Goal: Information Seeking & Learning: Learn about a topic

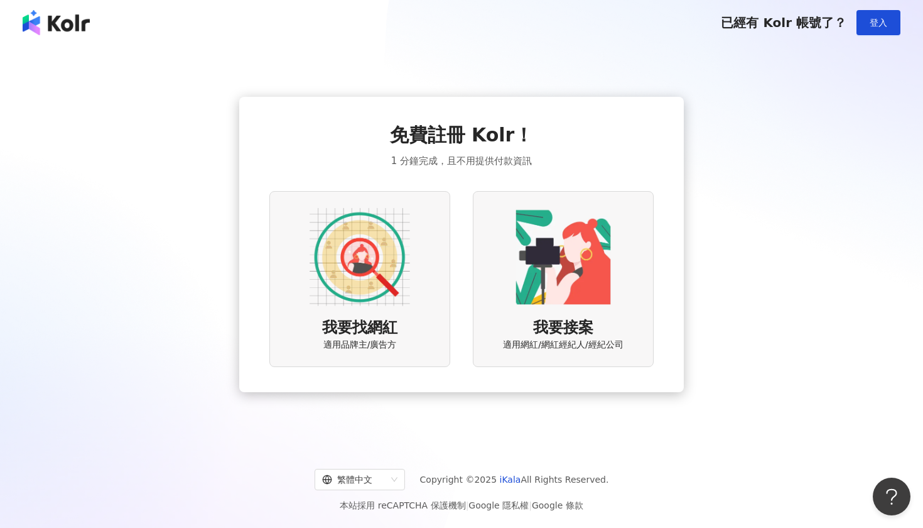
click at [374, 278] on img at bounding box center [360, 257] width 100 height 100
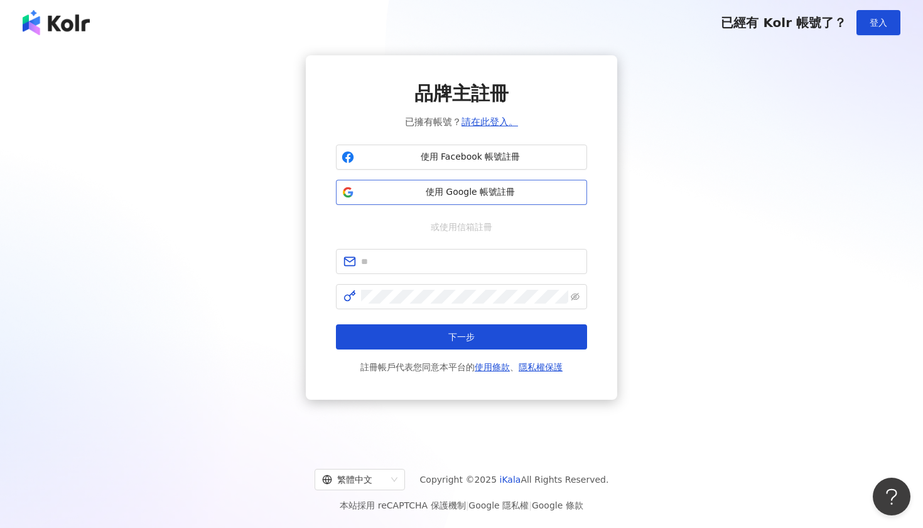
click at [473, 187] on span "使用 Google 帳號註冊" at bounding box center [470, 192] width 222 height 13
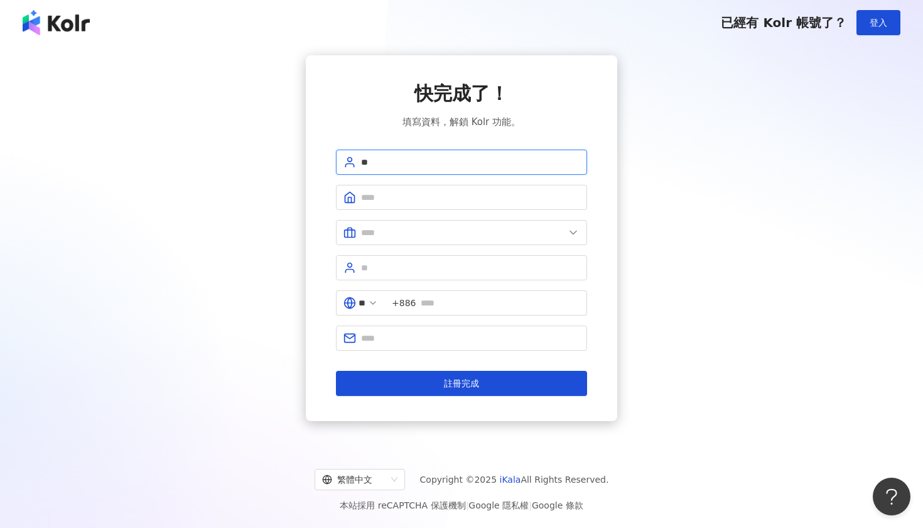
type input "*"
type input "*****"
click at [468, 236] on input "text" at bounding box center [462, 232] width 203 height 14
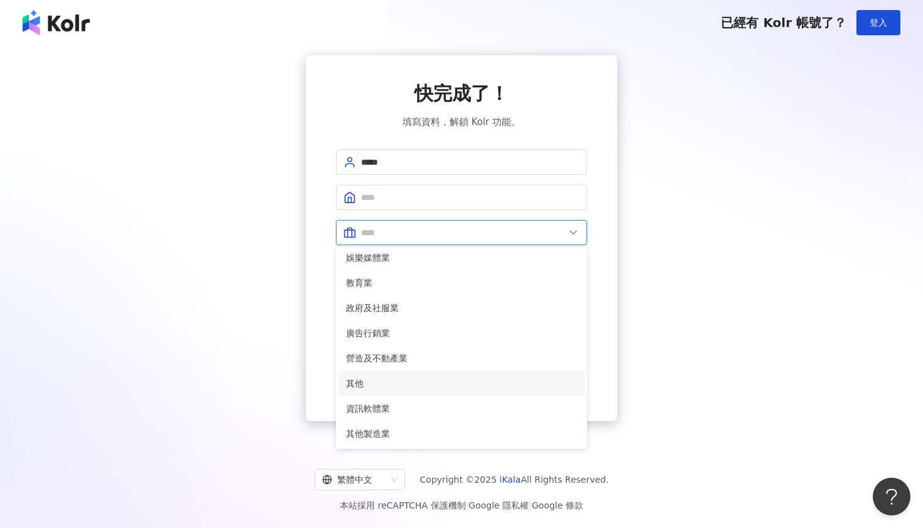
scroll to position [256, 0]
click at [443, 382] on span "其他" at bounding box center [461, 383] width 231 height 14
type input "**"
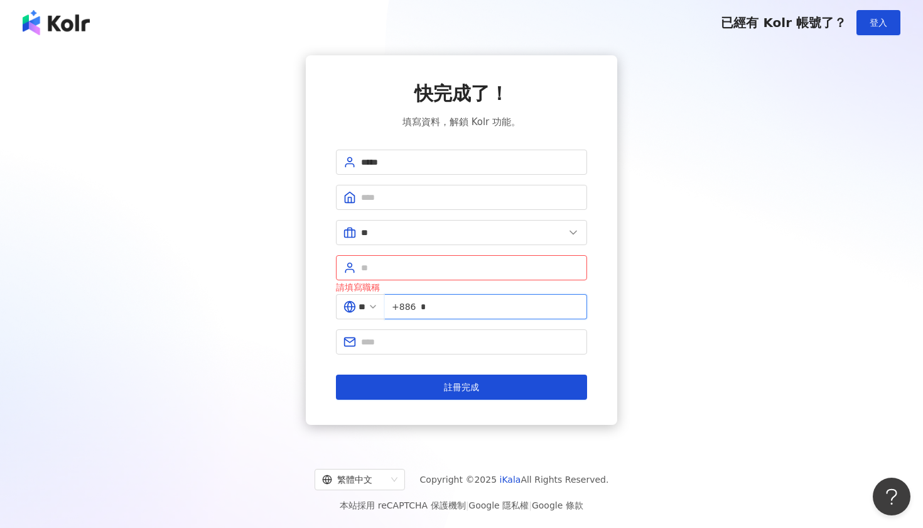
type input "*"
type input "**********"
click at [501, 267] on input "text" at bounding box center [470, 268] width 219 height 14
type input "*"
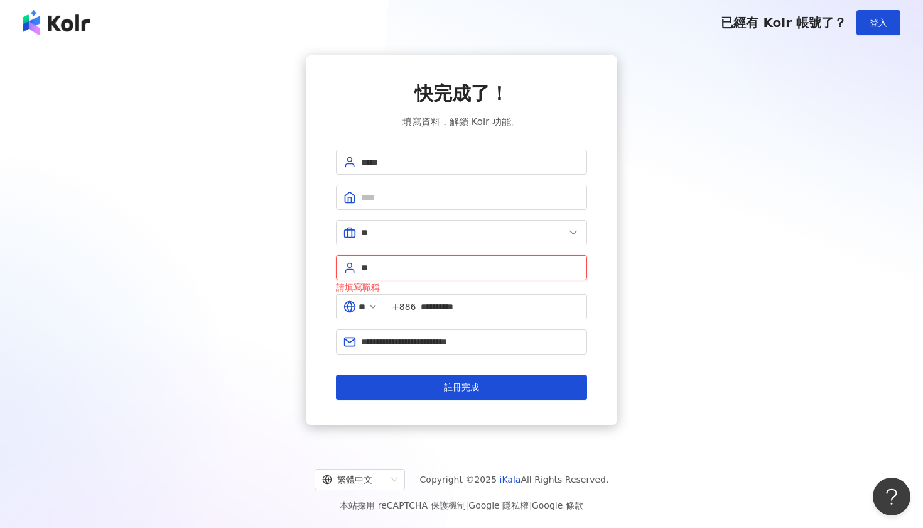
type input "*"
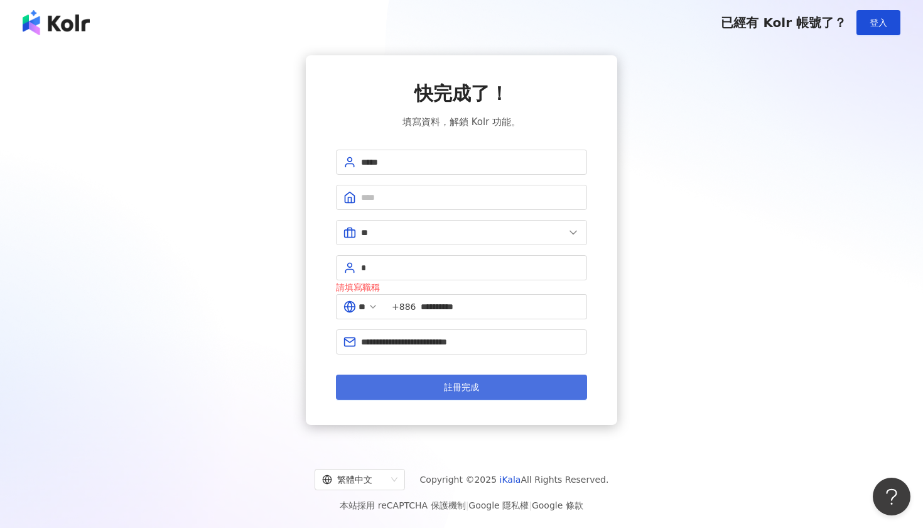
click at [529, 387] on button "註冊完成" at bounding box center [461, 386] width 251 height 25
click at [468, 392] on button "註冊完成" at bounding box center [461, 386] width 251 height 25
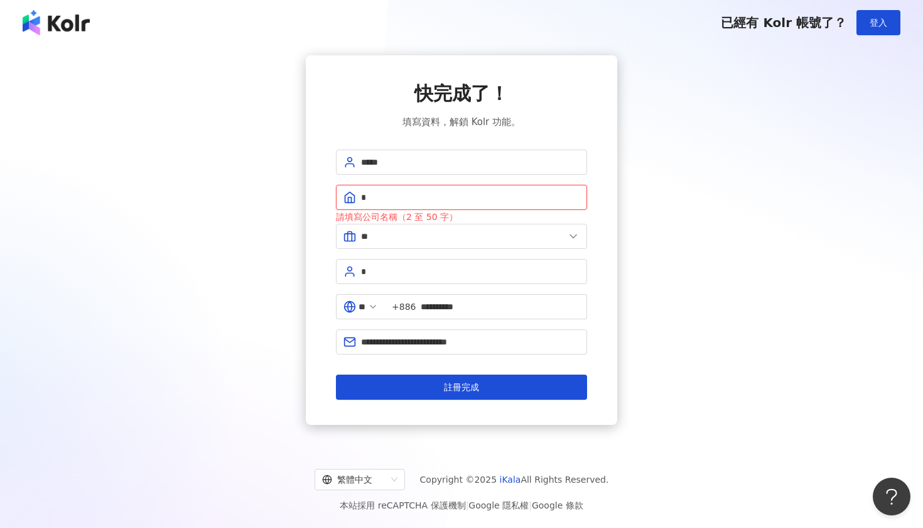
click at [471, 195] on input "*" at bounding box center [470, 197] width 219 height 14
type input "*"
type input "**"
click at [485, 392] on button "註冊完成" at bounding box center [461, 386] width 251 height 25
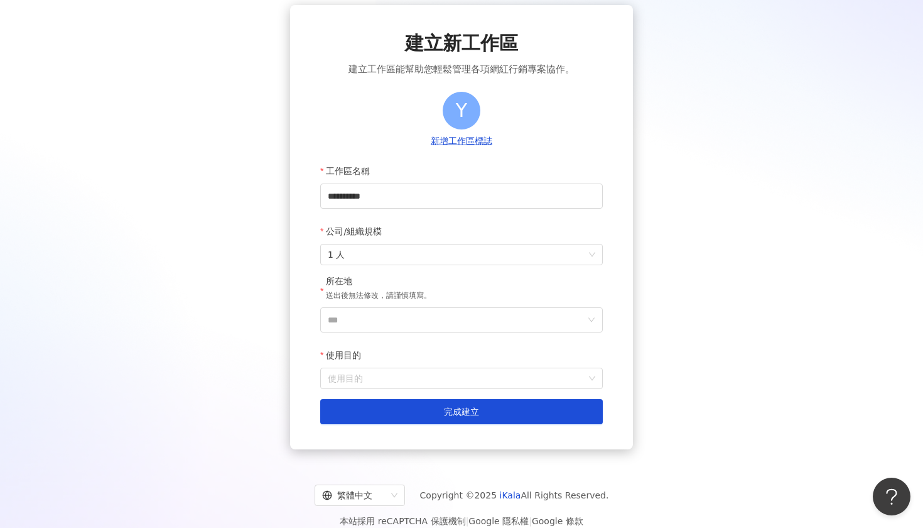
scroll to position [53, 0]
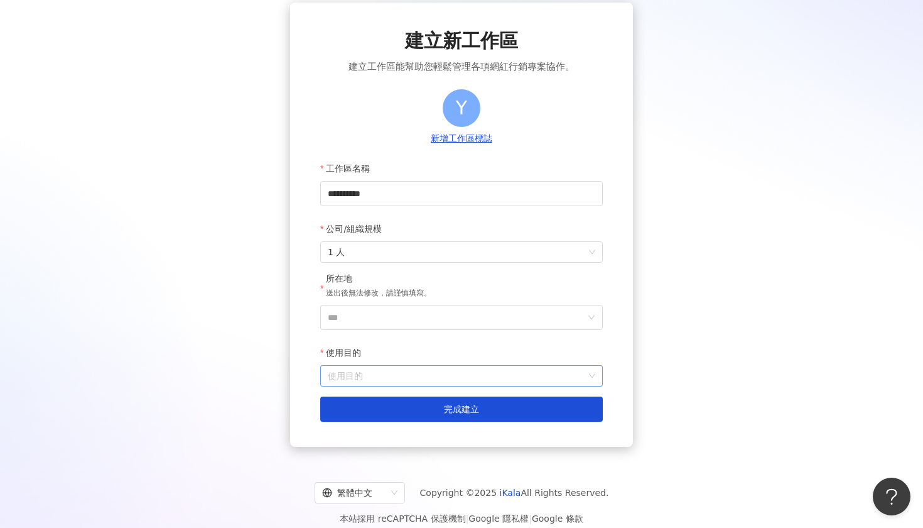
click at [486, 376] on input "使用目的" at bounding box center [462, 375] width 268 height 20
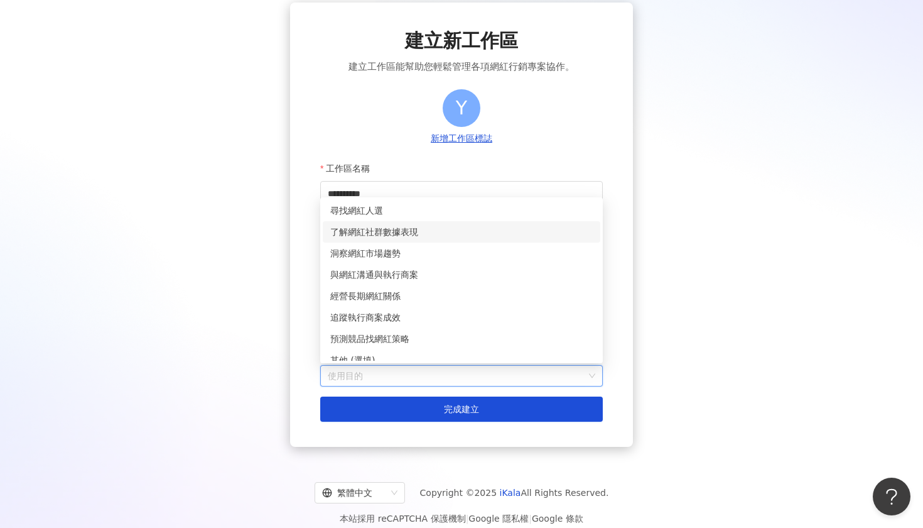
click at [455, 235] on div "了解網紅社群數據表現" at bounding box center [461, 232] width 262 height 14
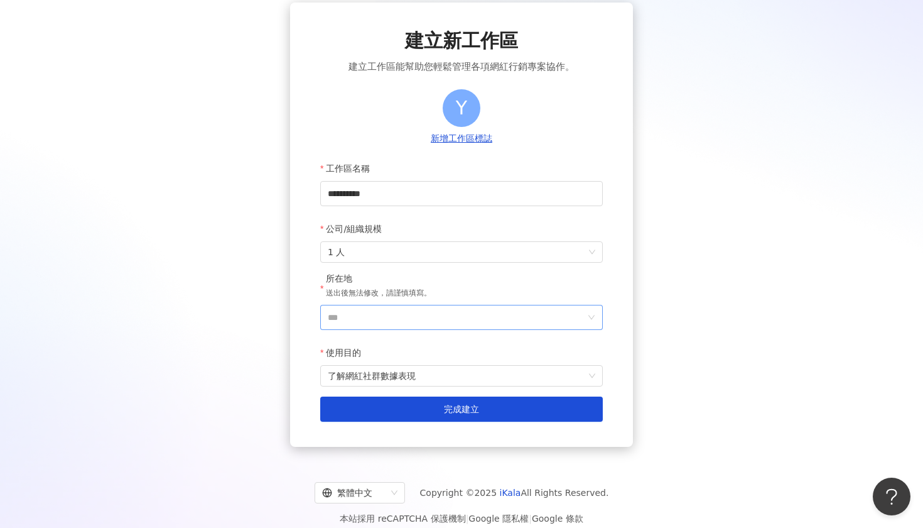
click at [416, 318] on input "***" at bounding box center [456, 317] width 257 height 24
click at [515, 146] on div "台灣" at bounding box center [533, 140] width 121 height 23
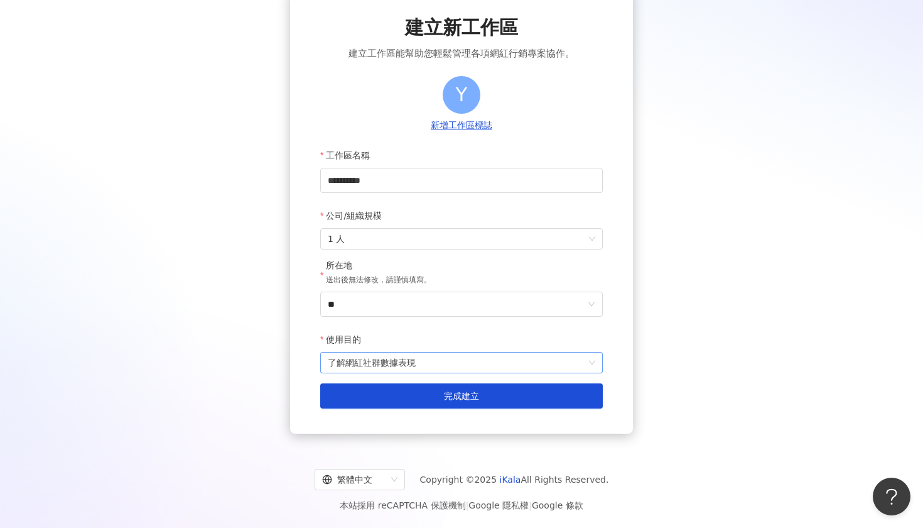
scroll to position [67, 0]
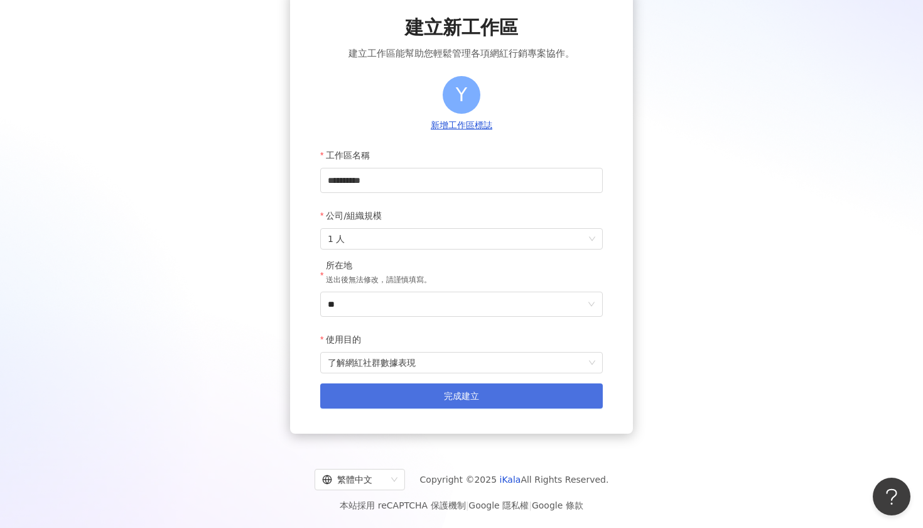
click at [457, 392] on span "完成建立" at bounding box center [461, 396] width 35 height 10
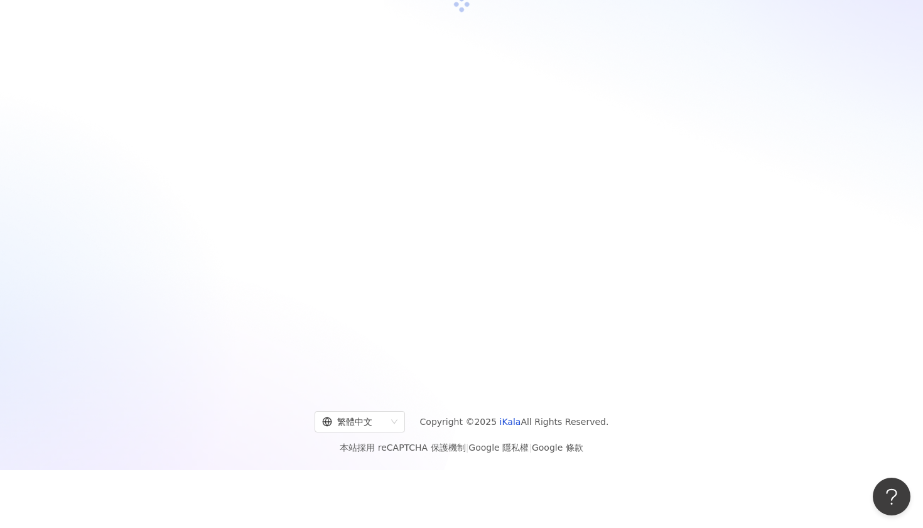
scroll to position [57, 0]
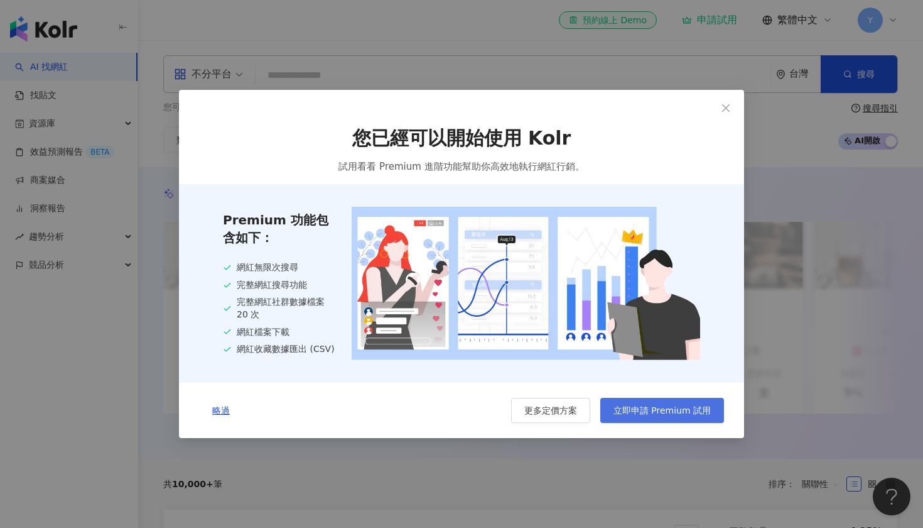
click at [693, 407] on span "立即申請 Premium 試用" at bounding box center [662, 410] width 97 height 10
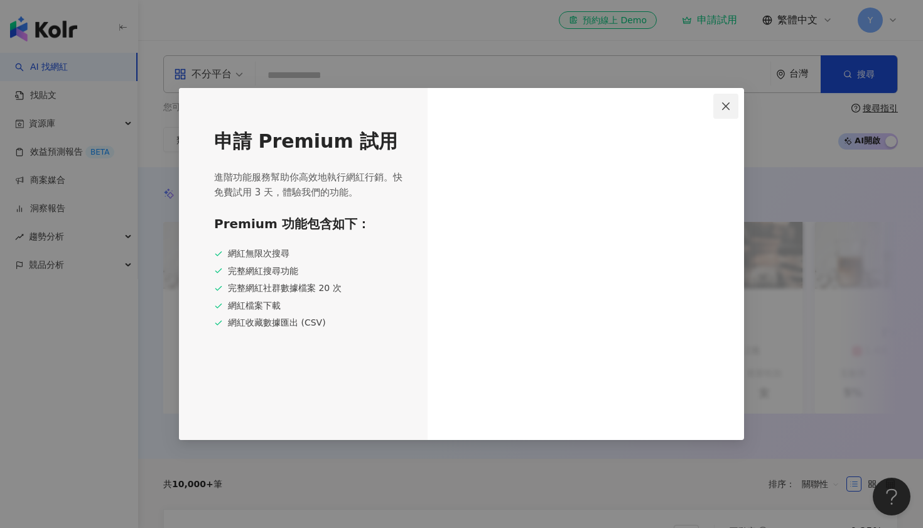
click at [725, 107] on icon "close" at bounding box center [726, 106] width 8 height 8
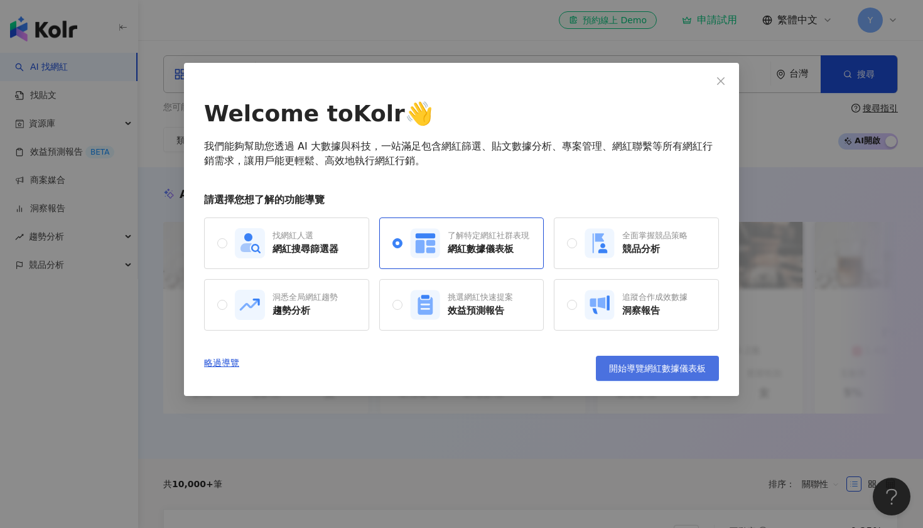
click at [663, 369] on span "開始導覽網紅數據儀表板" at bounding box center [657, 368] width 97 height 10
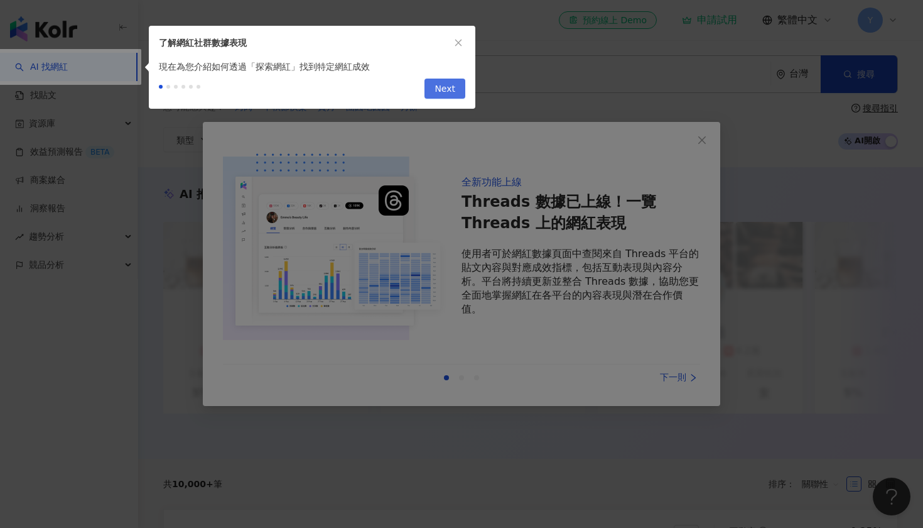
click at [453, 82] on span "Next" at bounding box center [445, 89] width 21 height 20
type input "**********"
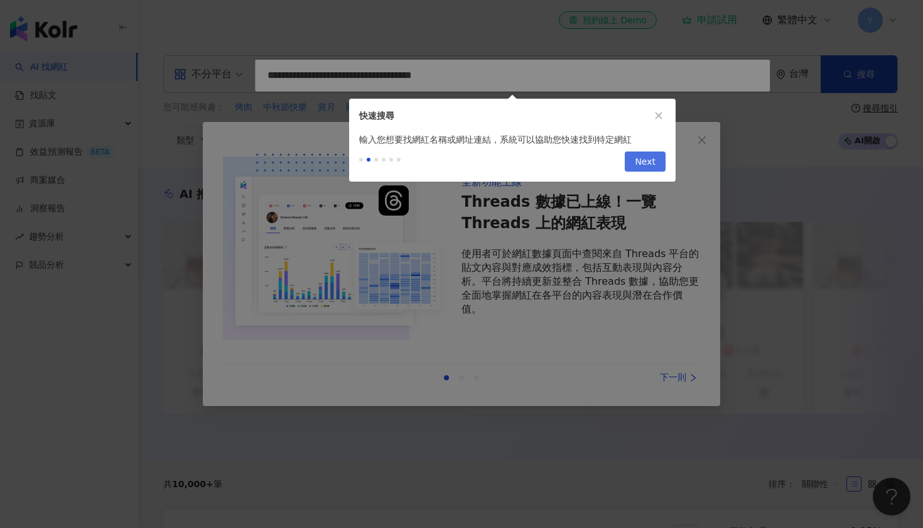
click at [636, 157] on button "Next" at bounding box center [645, 161] width 41 height 20
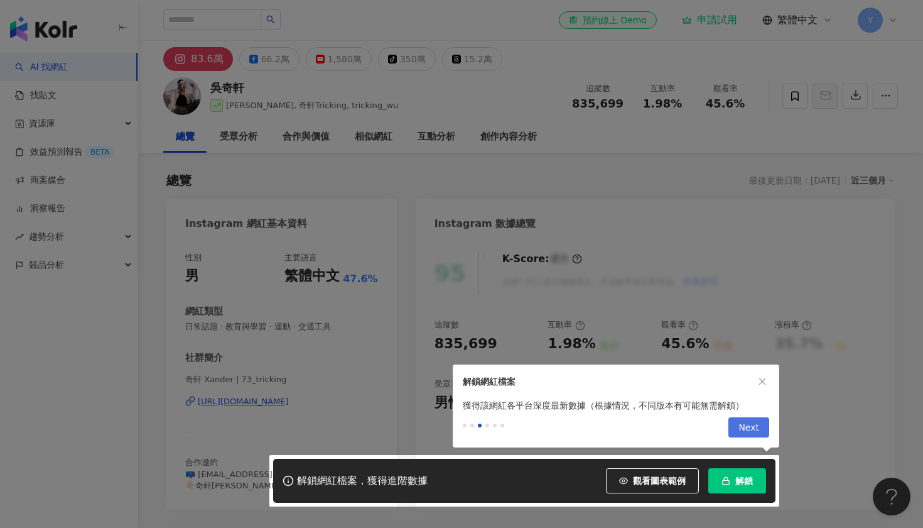
click at [748, 431] on span "Next" at bounding box center [749, 428] width 21 height 20
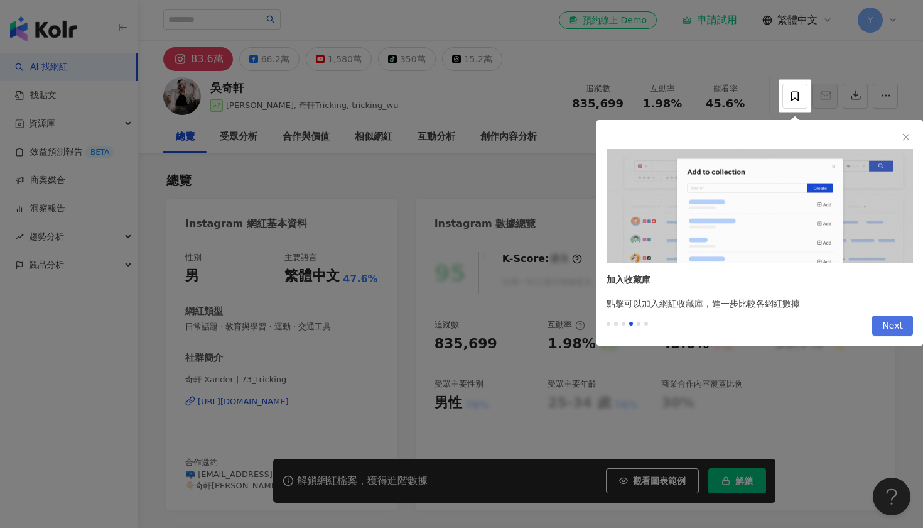
click at [884, 327] on button "Next" at bounding box center [892, 325] width 41 height 20
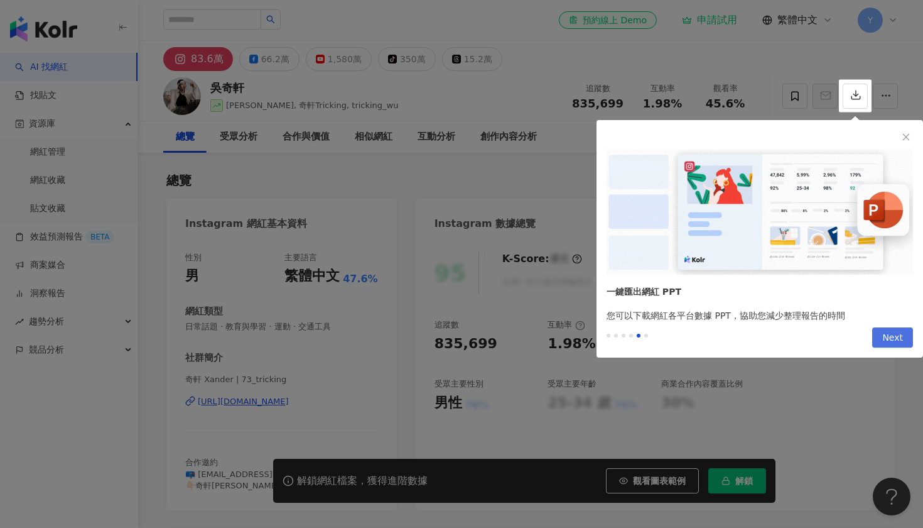
click at [891, 333] on span "Next" at bounding box center [892, 338] width 21 height 20
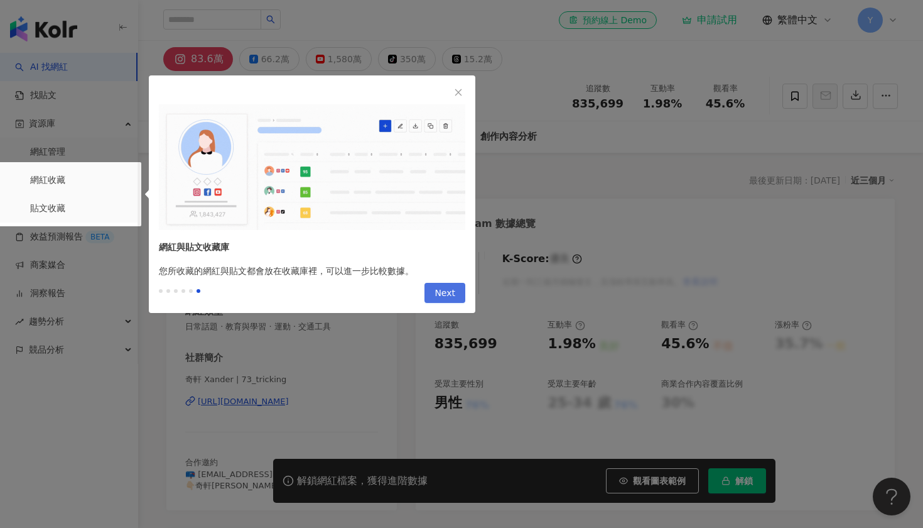
click at [457, 289] on button "Next" at bounding box center [445, 293] width 41 height 20
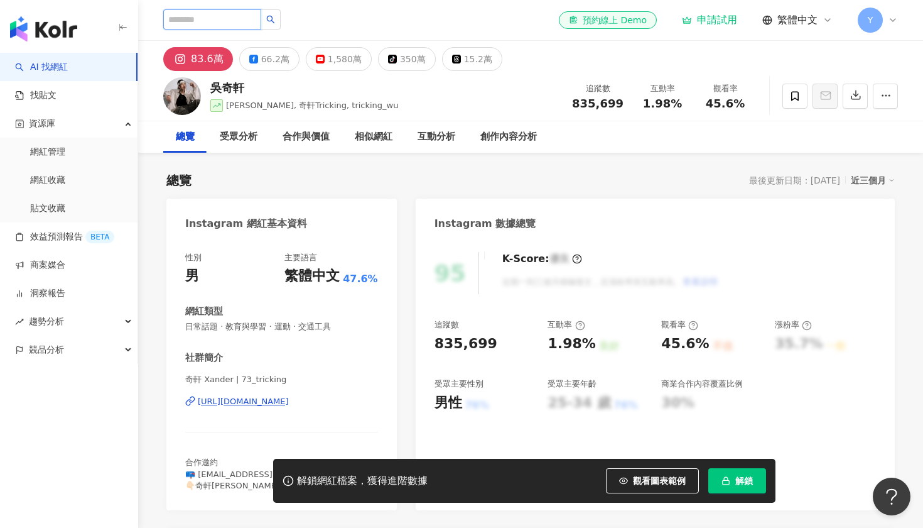
click at [256, 17] on input "search" at bounding box center [212, 19] width 98 height 20
type input "***"
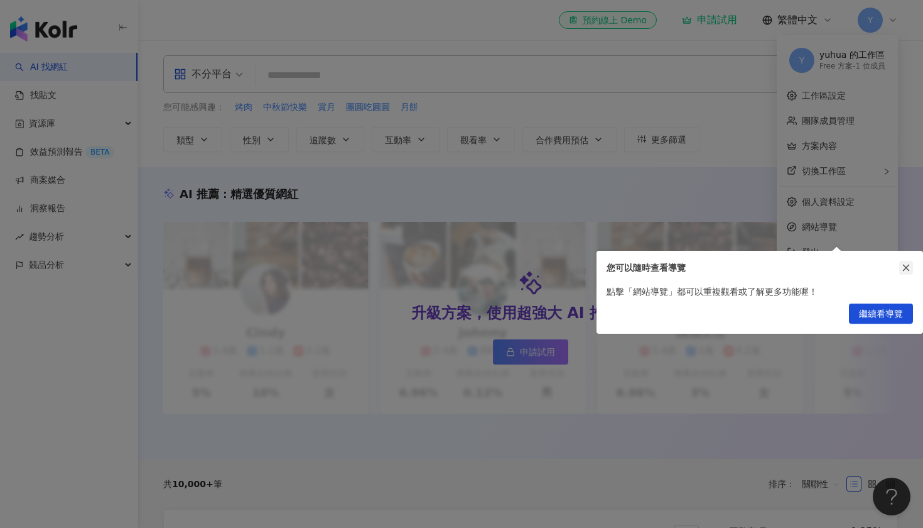
click at [906, 269] on icon "close" at bounding box center [906, 267] width 9 height 9
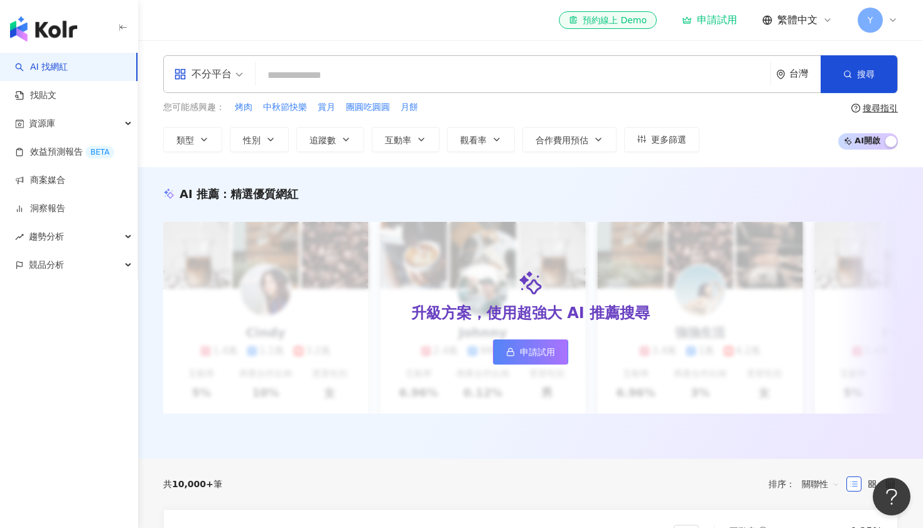
click at [443, 72] on input "search" at bounding box center [513, 75] width 505 height 24
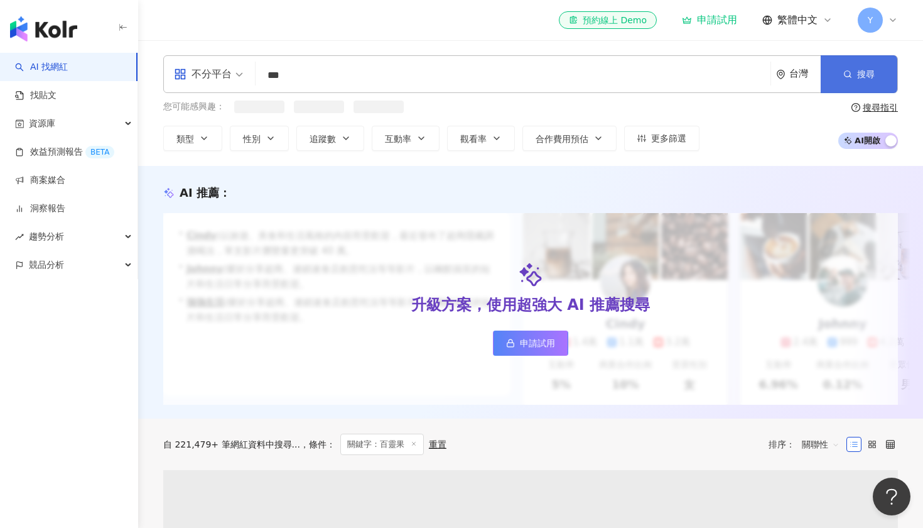
type input "***"
click at [855, 78] on button "搜尋" at bounding box center [859, 74] width 77 height 38
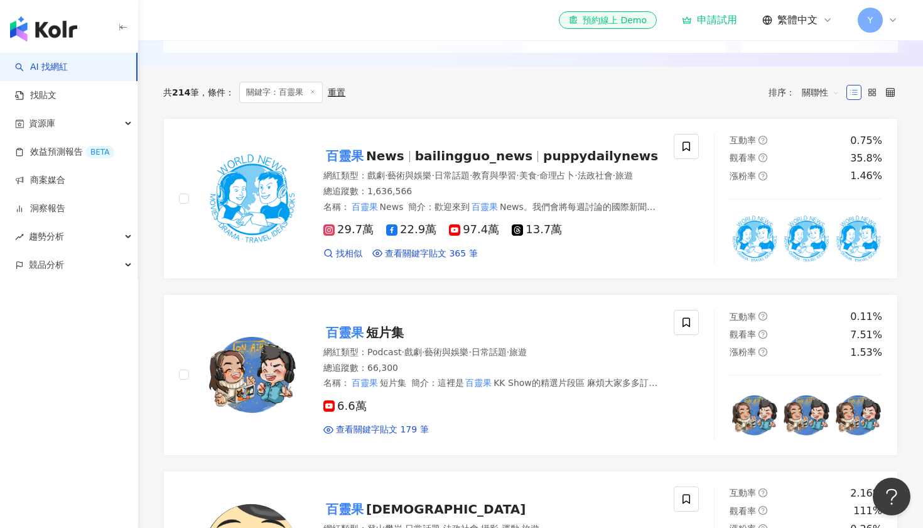
scroll to position [352, 0]
click at [586, 149] on span "puppydailynews" at bounding box center [600, 156] width 115 height 15
click at [605, 149] on span "puppydailynews" at bounding box center [600, 156] width 115 height 15
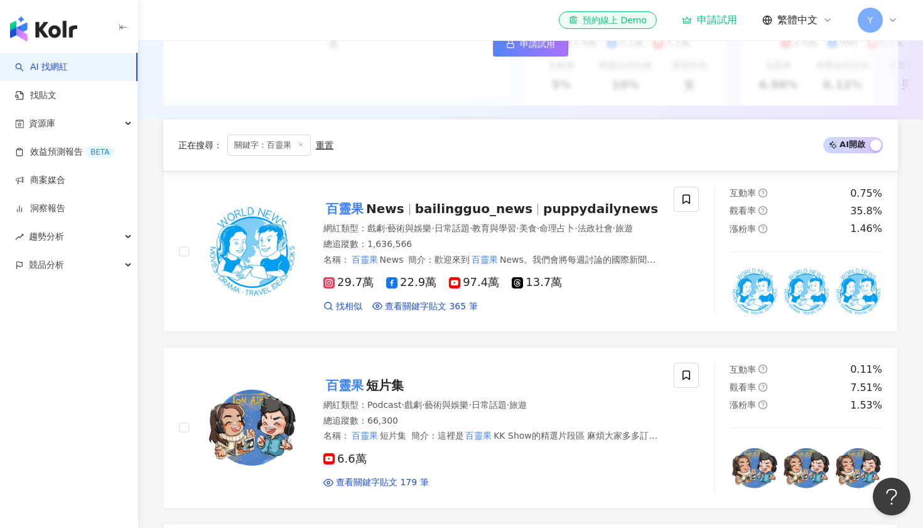
scroll to position [35, 0]
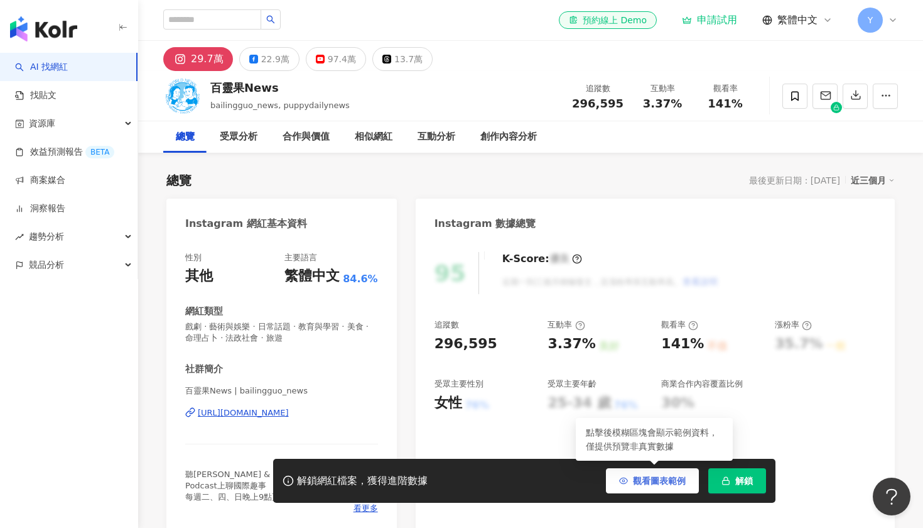
click at [674, 485] on span "觀看圖表範例" at bounding box center [659, 480] width 53 height 10
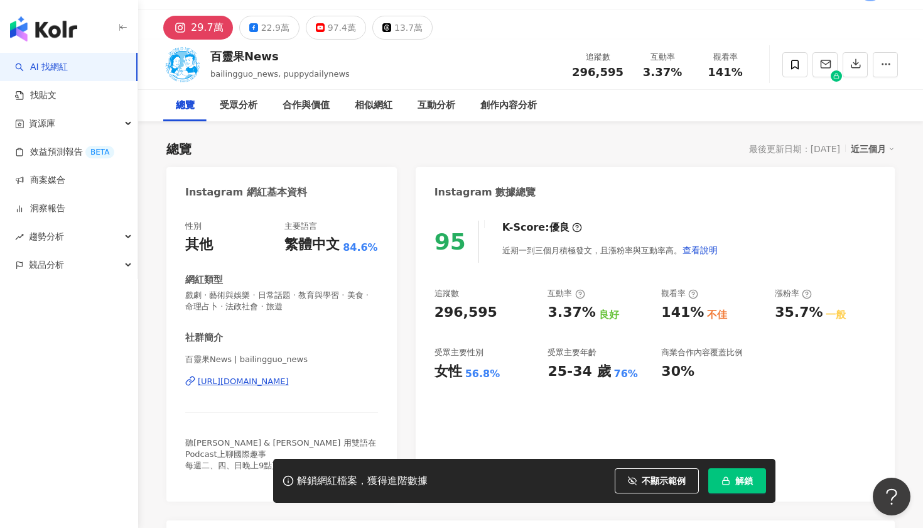
scroll to position [67, 0]
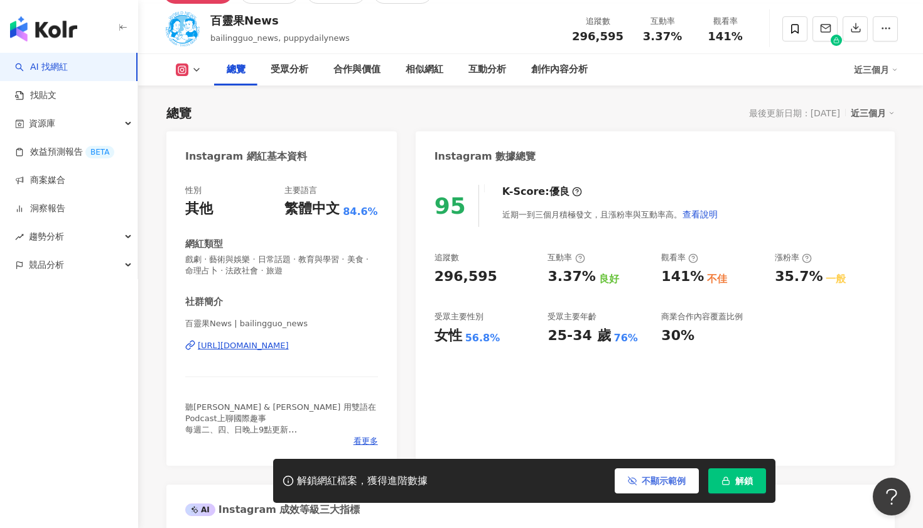
click at [672, 477] on span "不顯示範例" at bounding box center [664, 480] width 44 height 10
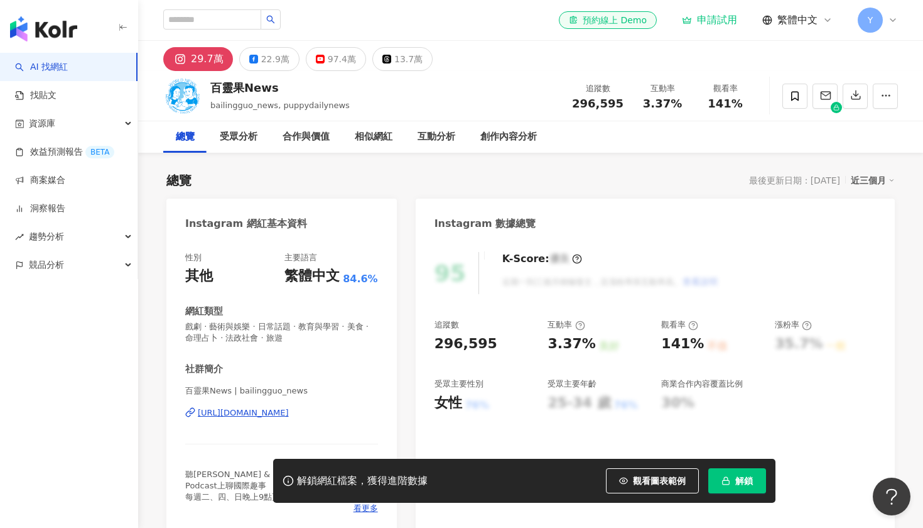
scroll to position [0, 0]
click at [512, 131] on div "創作內容分析" at bounding box center [508, 136] width 57 height 15
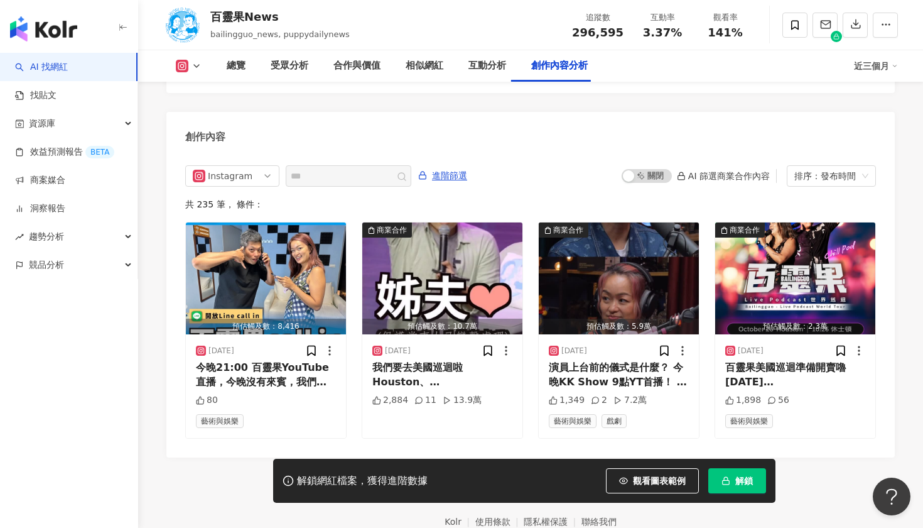
scroll to position [3824, 0]
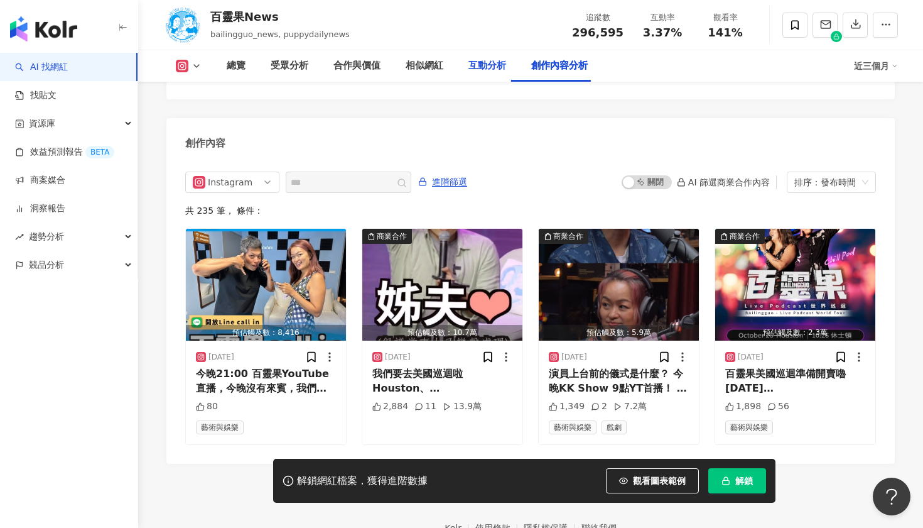
click at [481, 68] on div "互動分析" at bounding box center [487, 65] width 38 height 15
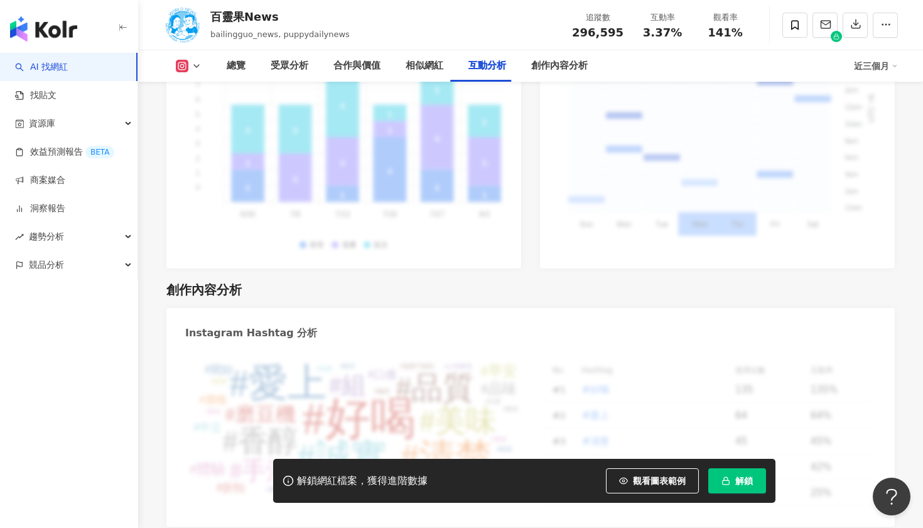
scroll to position [3417, 0]
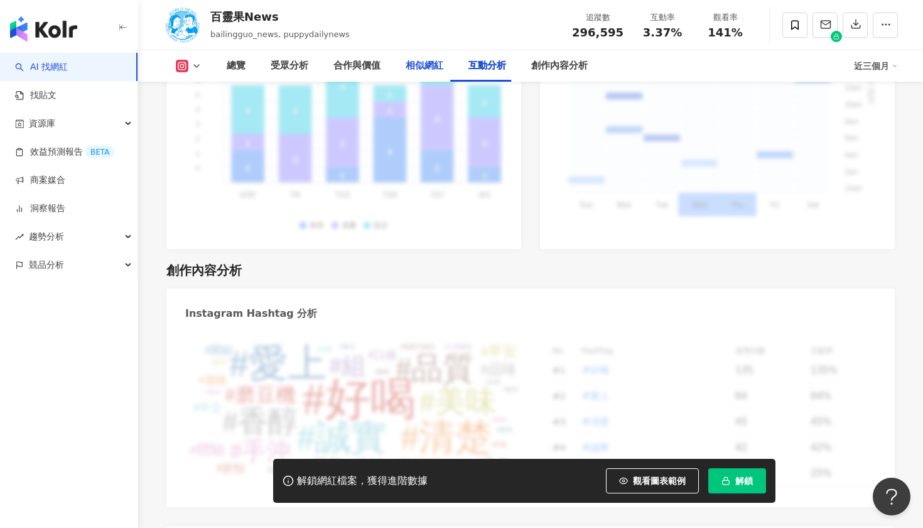
click at [426, 63] on div "相似網紅" at bounding box center [425, 65] width 38 height 15
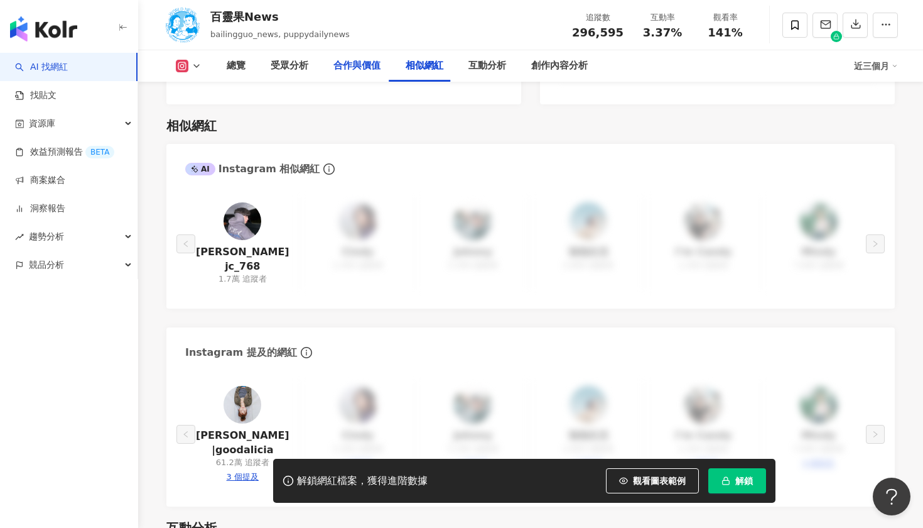
click at [368, 65] on div "合作與價值" at bounding box center [356, 65] width 47 height 15
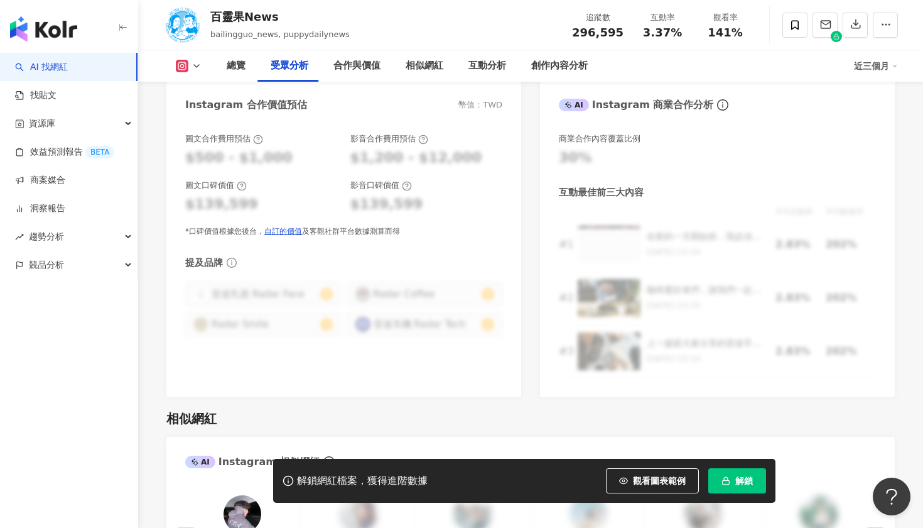
scroll to position [1452, 0]
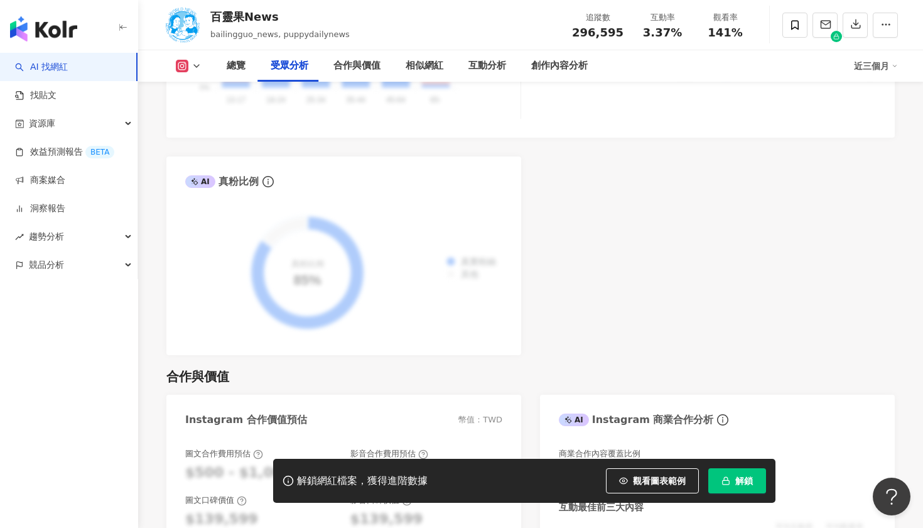
click at [286, 68] on div "受眾分析" at bounding box center [290, 65] width 38 height 15
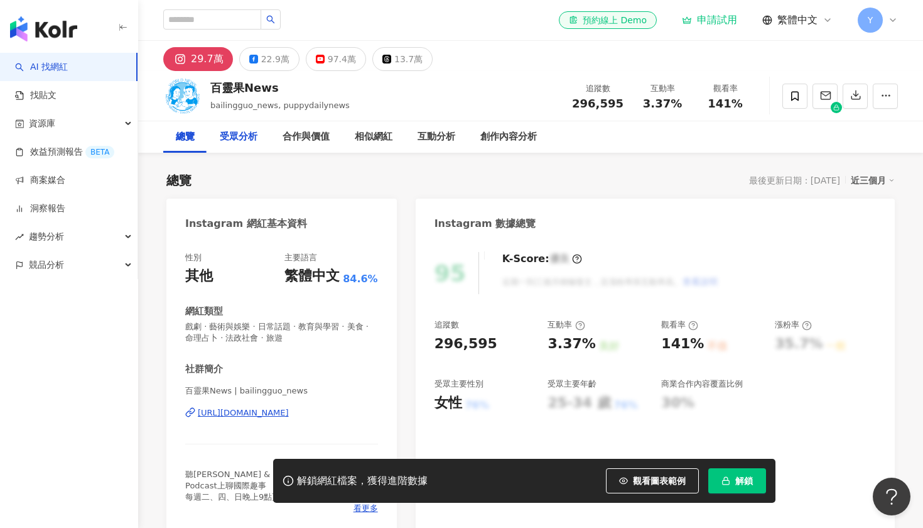
scroll to position [0, 0]
click at [877, 180] on div "近三個月" at bounding box center [873, 180] width 44 height 16
click at [865, 151] on div "總覽 受眾分析 合作與價值 相似網紅 互動分析 創作內容分析" at bounding box center [530, 136] width 735 height 31
click at [798, 94] on icon at bounding box center [794, 95] width 11 height 11
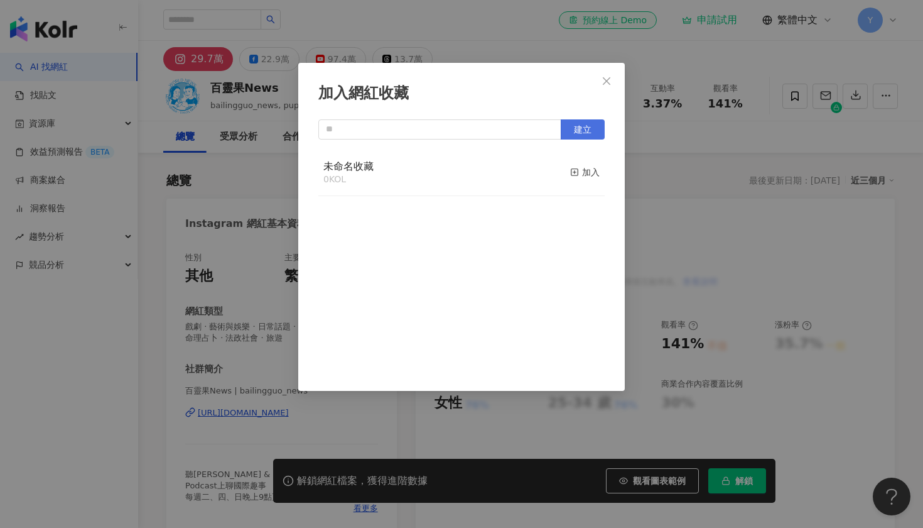
click at [578, 128] on span "建立" at bounding box center [583, 129] width 18 height 10
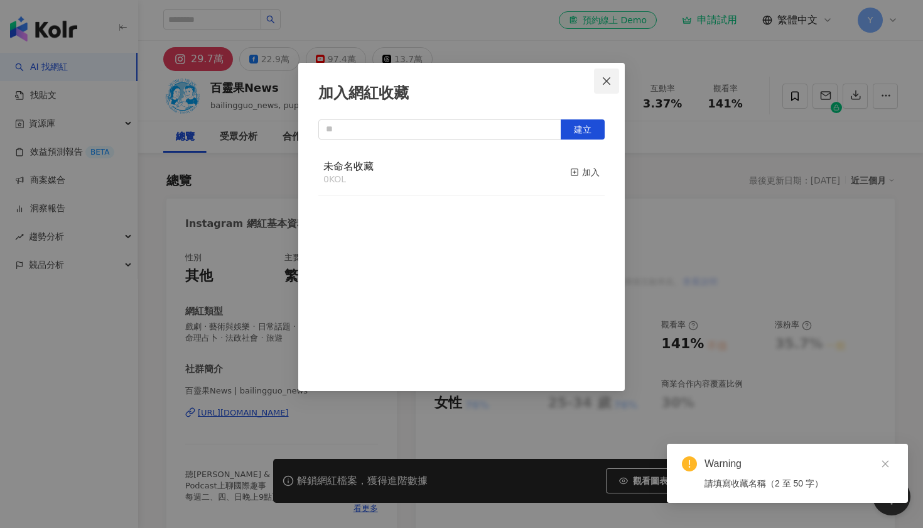
click at [605, 78] on icon "close" at bounding box center [607, 81] width 10 height 10
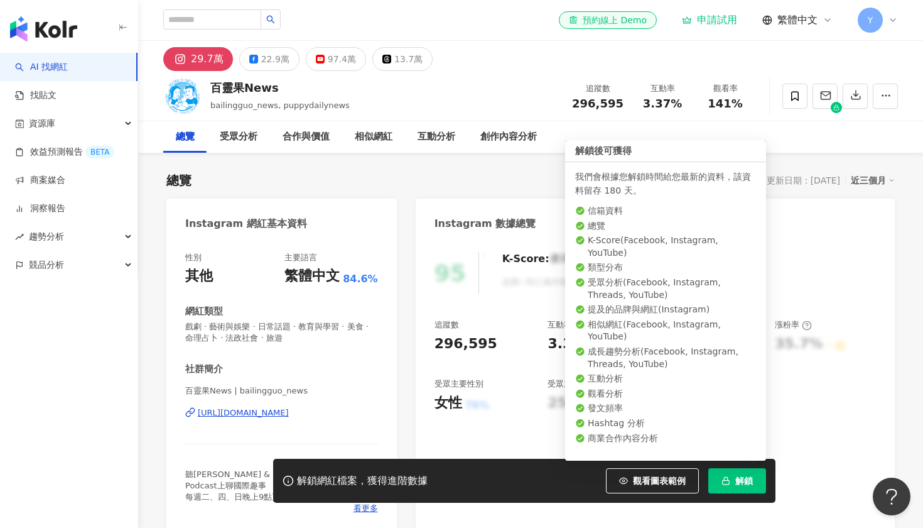
click at [733, 485] on button "解鎖" at bounding box center [737, 480] width 58 height 25
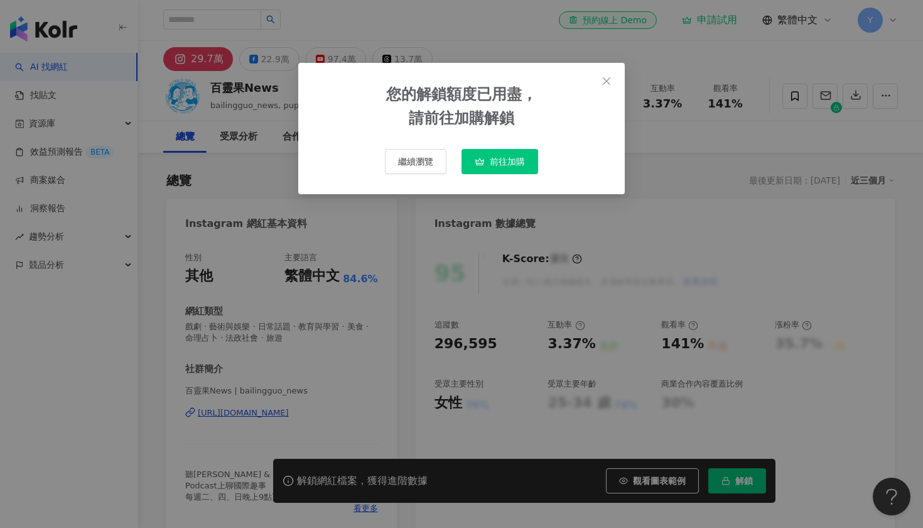
click at [521, 154] on button "前往加購" at bounding box center [500, 161] width 77 height 25
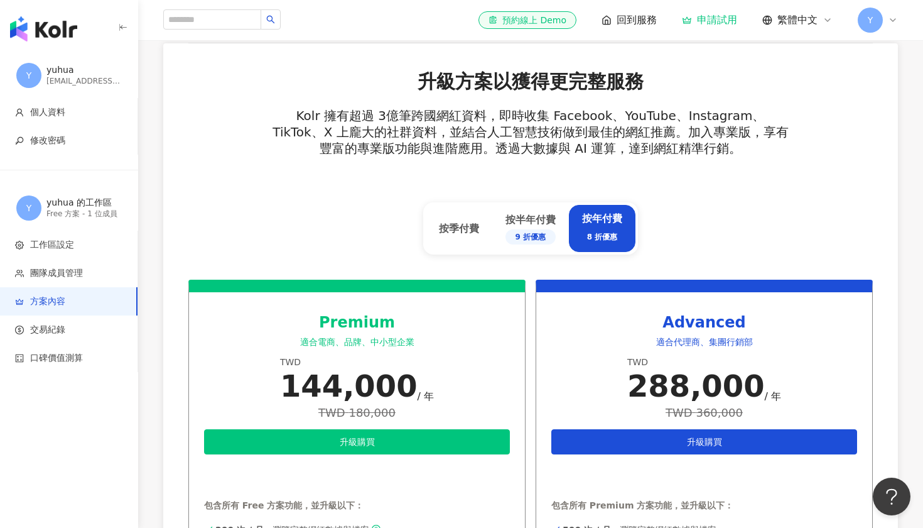
scroll to position [385, 0]
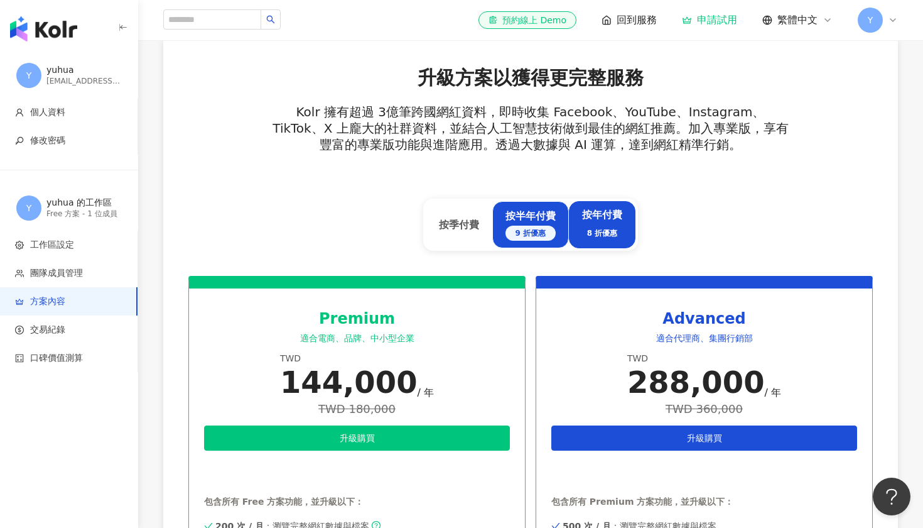
click at [541, 227] on div "9 折優惠" at bounding box center [531, 232] width 50 height 15
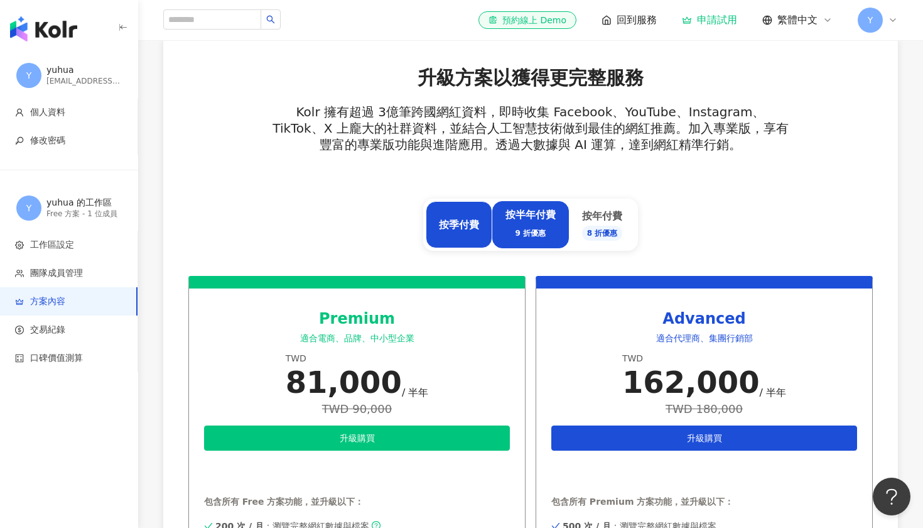
click at [467, 219] on div "按季付費" at bounding box center [459, 225] width 40 height 14
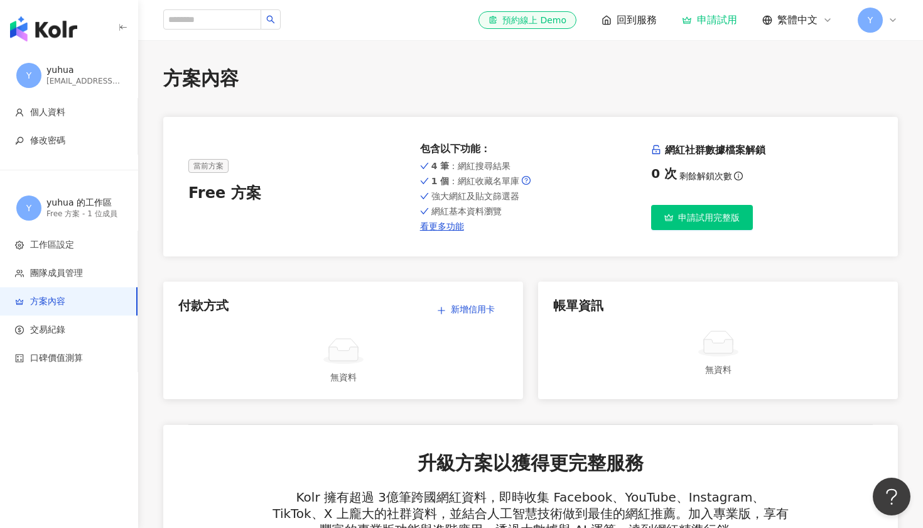
scroll to position [0, 0]
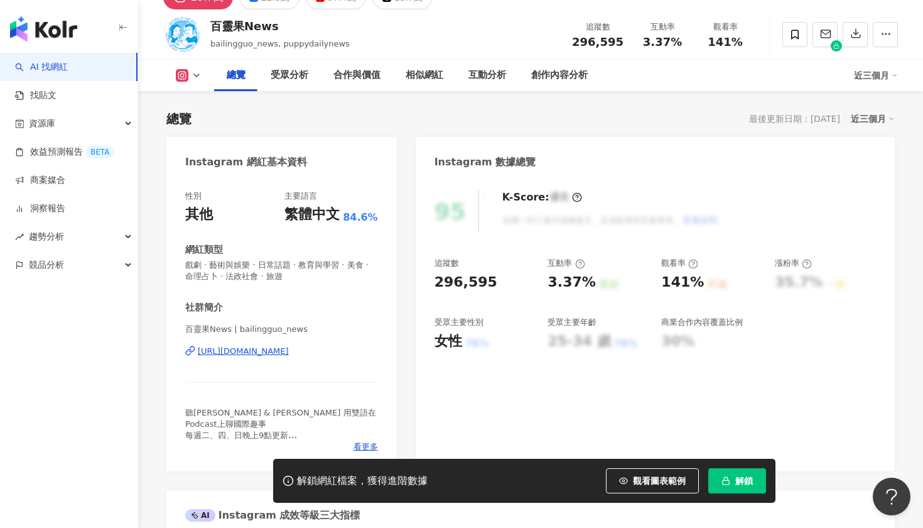
scroll to position [102, 0]
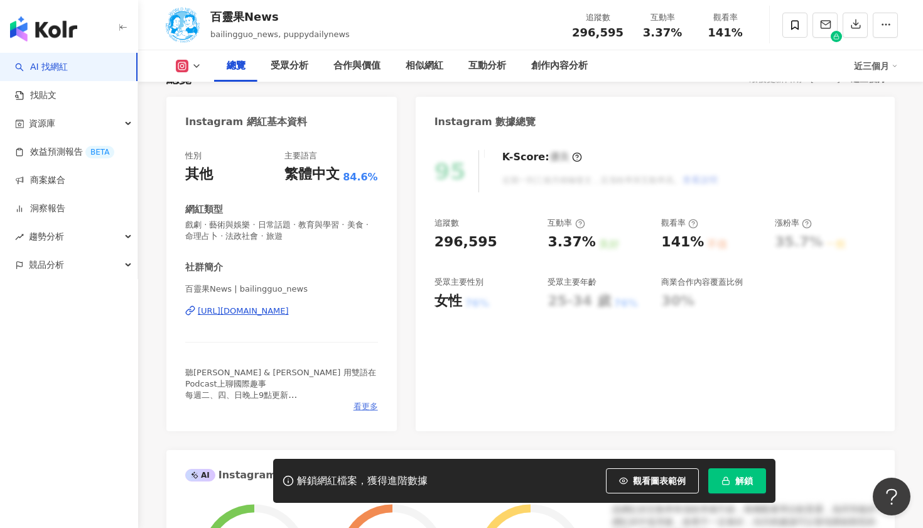
click at [364, 407] on span "看更多" at bounding box center [366, 406] width 24 height 11
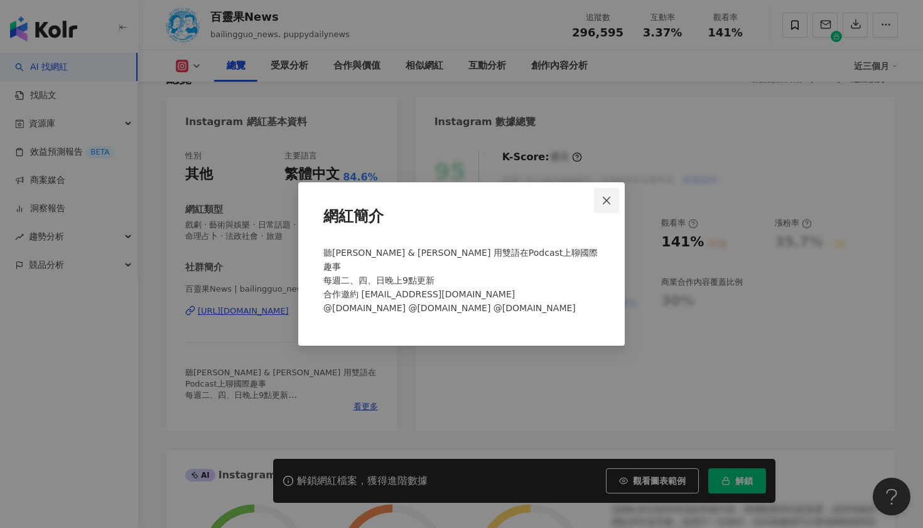
click at [612, 205] on icon "close" at bounding box center [607, 200] width 10 height 10
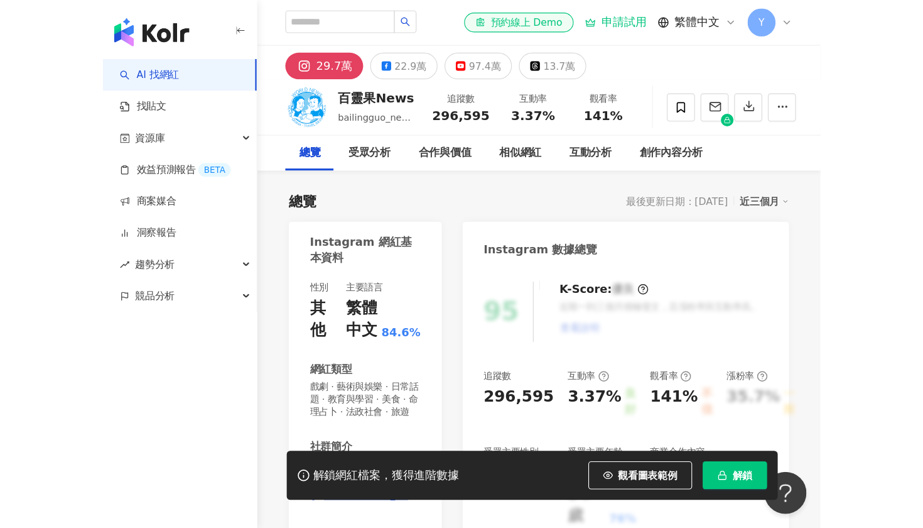
scroll to position [40, 0]
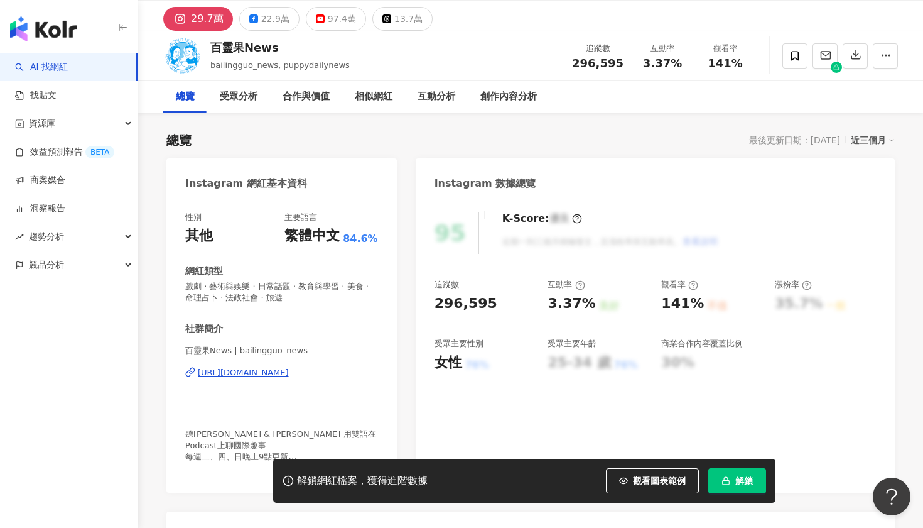
click at [125, 28] on icon "button" at bounding box center [123, 28] width 10 height 10
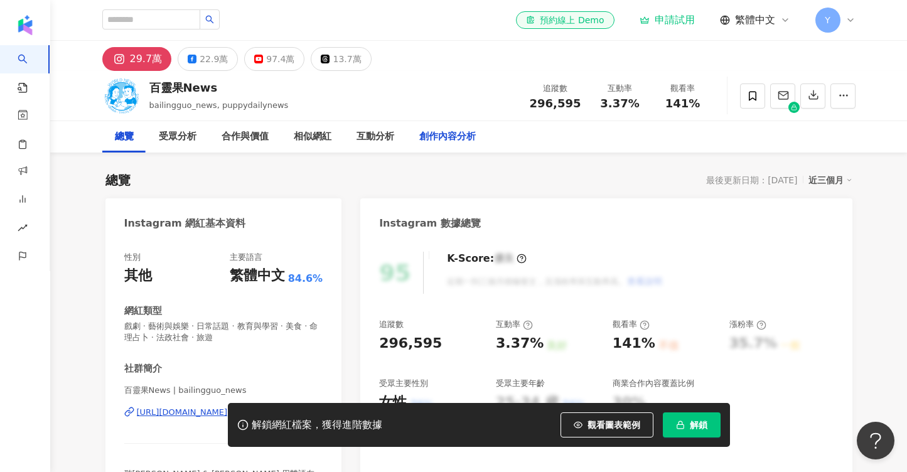
click at [448, 139] on div "創作內容分析" at bounding box center [447, 136] width 57 height 15
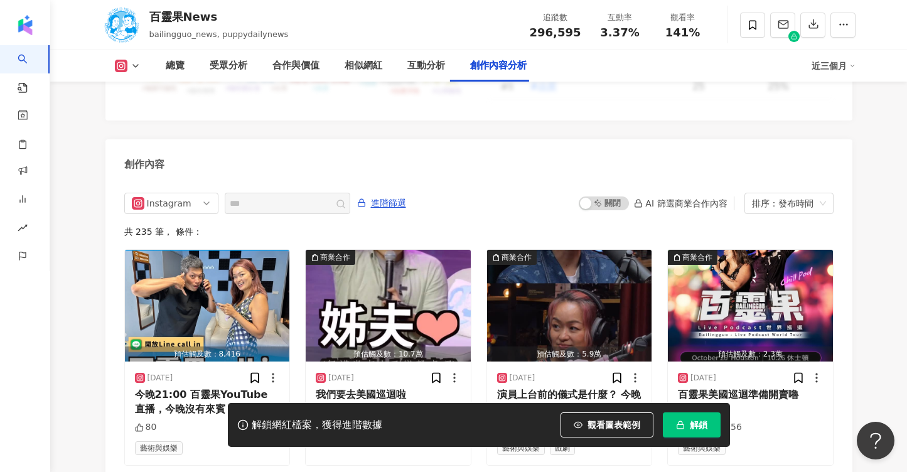
scroll to position [3799, 0]
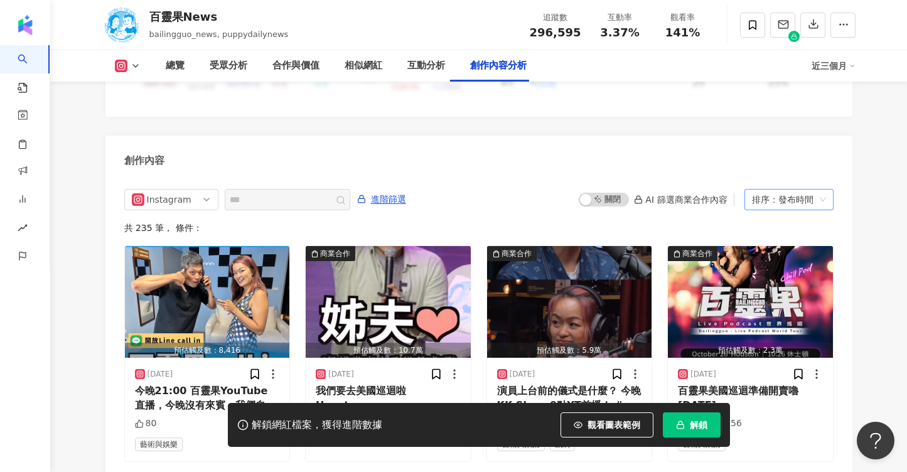
click at [802, 190] on div "排序：發布時間" at bounding box center [783, 200] width 63 height 20
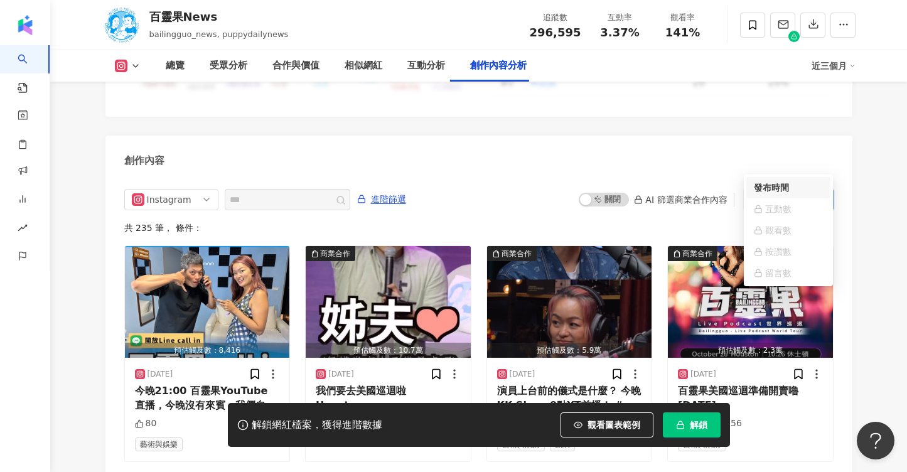
click at [796, 190] on div "排序：發布時間" at bounding box center [783, 200] width 63 height 20
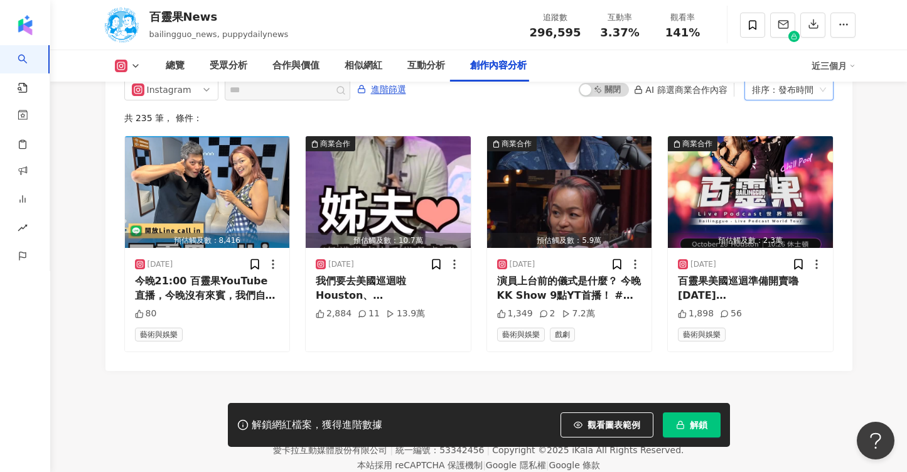
scroll to position [3907, 0]
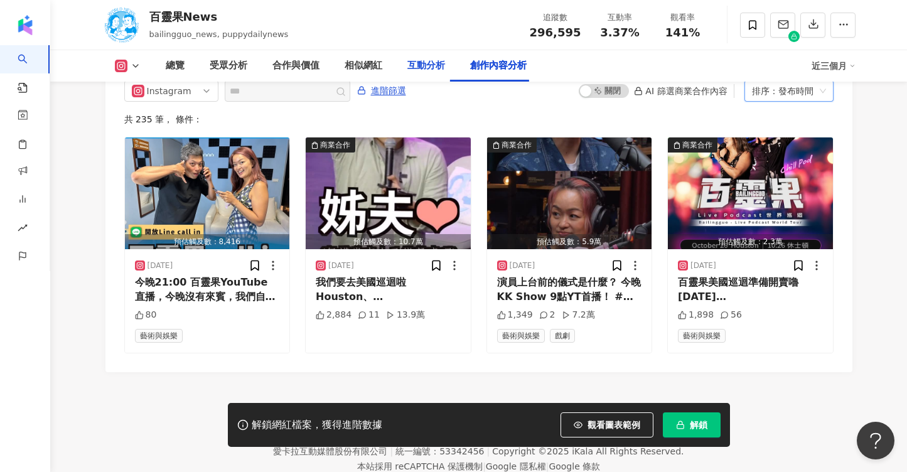
click at [414, 69] on div "互動分析" at bounding box center [427, 65] width 38 height 15
